Goal: Task Accomplishment & Management: Manage account settings

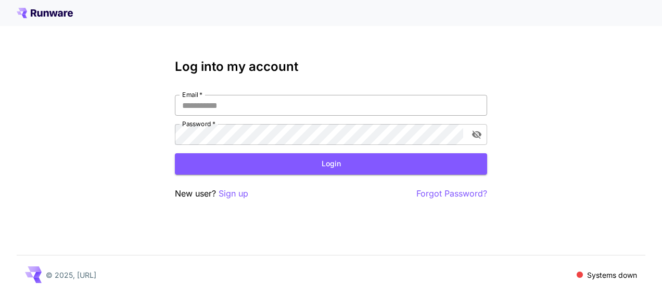
click at [250, 103] on input "Email   *" at bounding box center [331, 105] width 312 height 21
type input "**********"
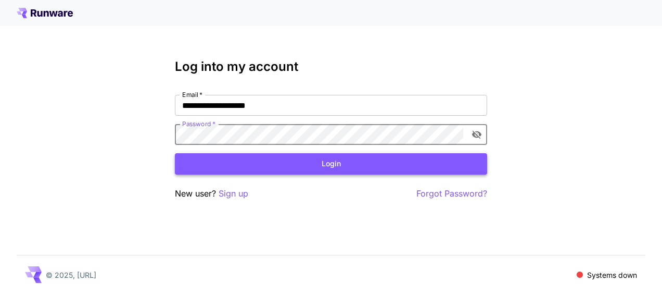
click at [263, 167] on button "Login" at bounding box center [331, 163] width 312 height 21
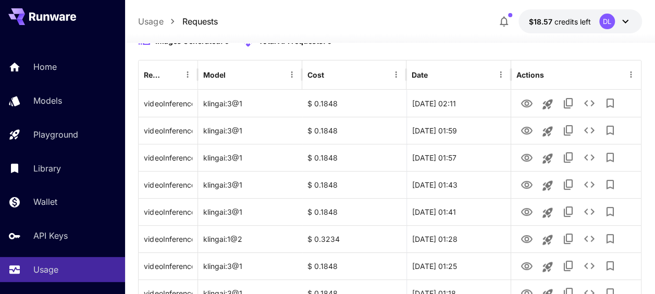
scroll to position [63, 0]
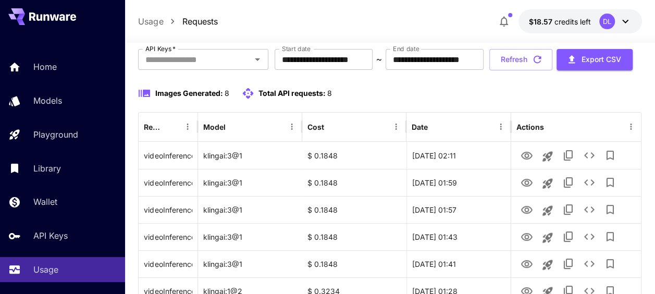
drag, startPoint x: 165, startPoint y: 94, endPoint x: 191, endPoint y: 97, distance: 25.8
click at [489, 70] on button "Refresh" at bounding box center [520, 59] width 63 height 21
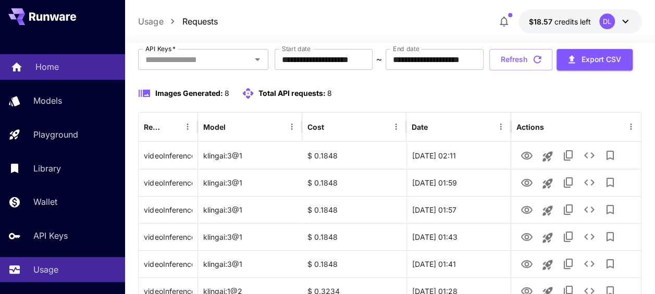
click at [65, 66] on div "Home" at bounding box center [75, 66] width 81 height 12
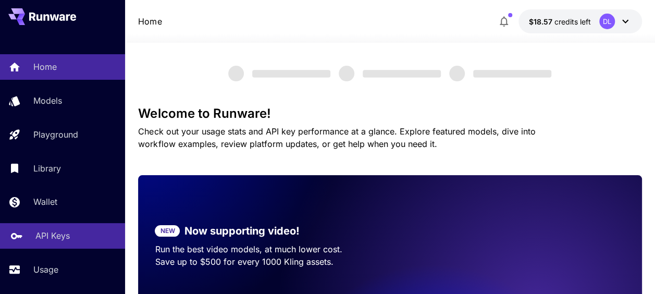
click at [59, 237] on p "API Keys" at bounding box center [52, 235] width 34 height 12
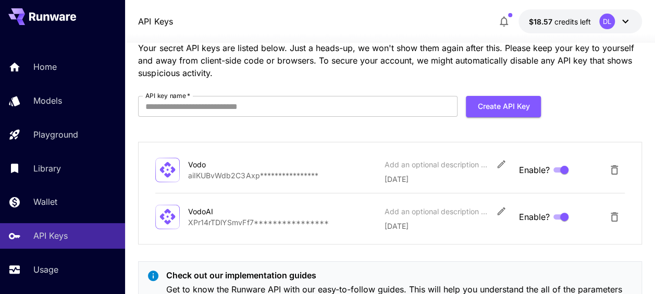
scroll to position [95, 0]
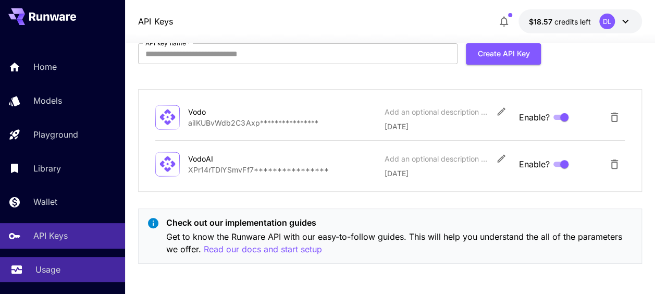
click at [45, 275] on p "Usage" at bounding box center [47, 269] width 25 height 12
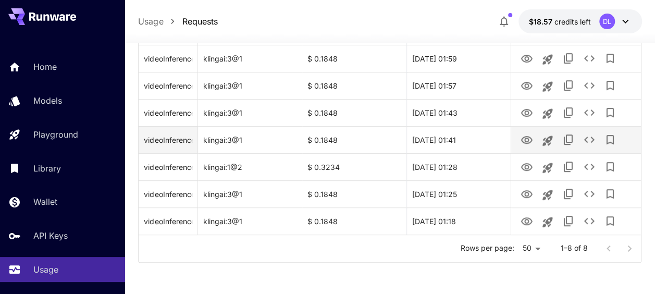
scroll to position [104, 0]
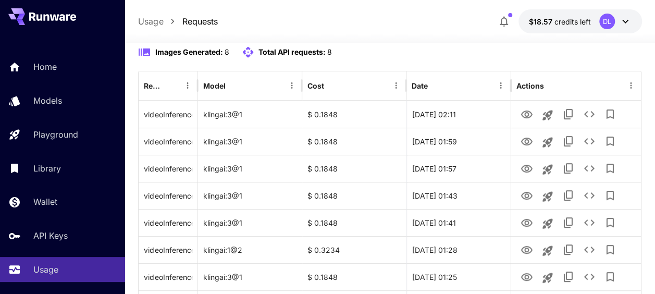
click at [531, 24] on icon "button" at bounding box center [536, 17] width 11 height 11
